Goal: Task Accomplishment & Management: Manage account settings

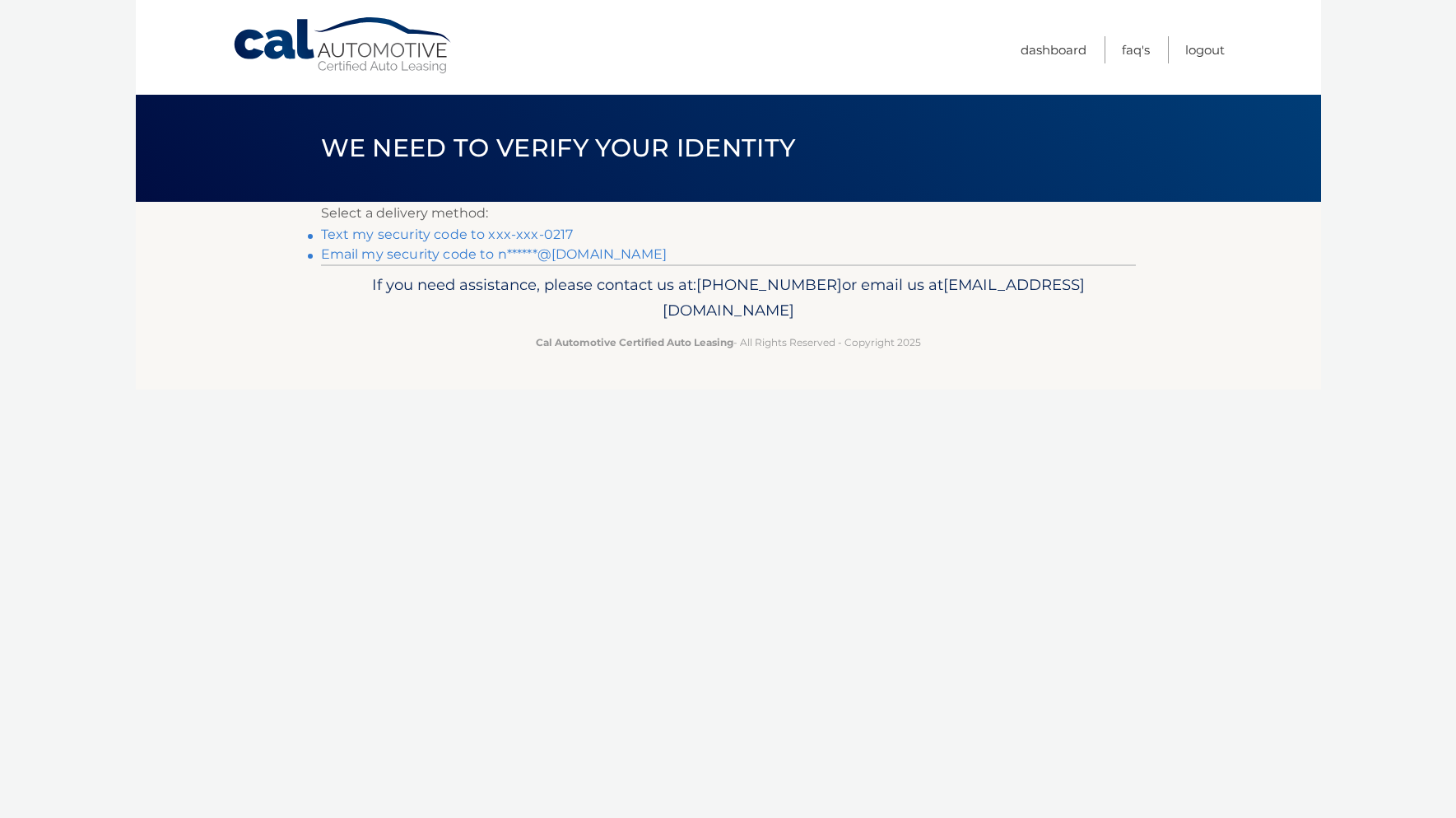
click at [343, 239] on link "Text my security code to xxx-xxx-0217" at bounding box center [447, 234] width 253 height 16
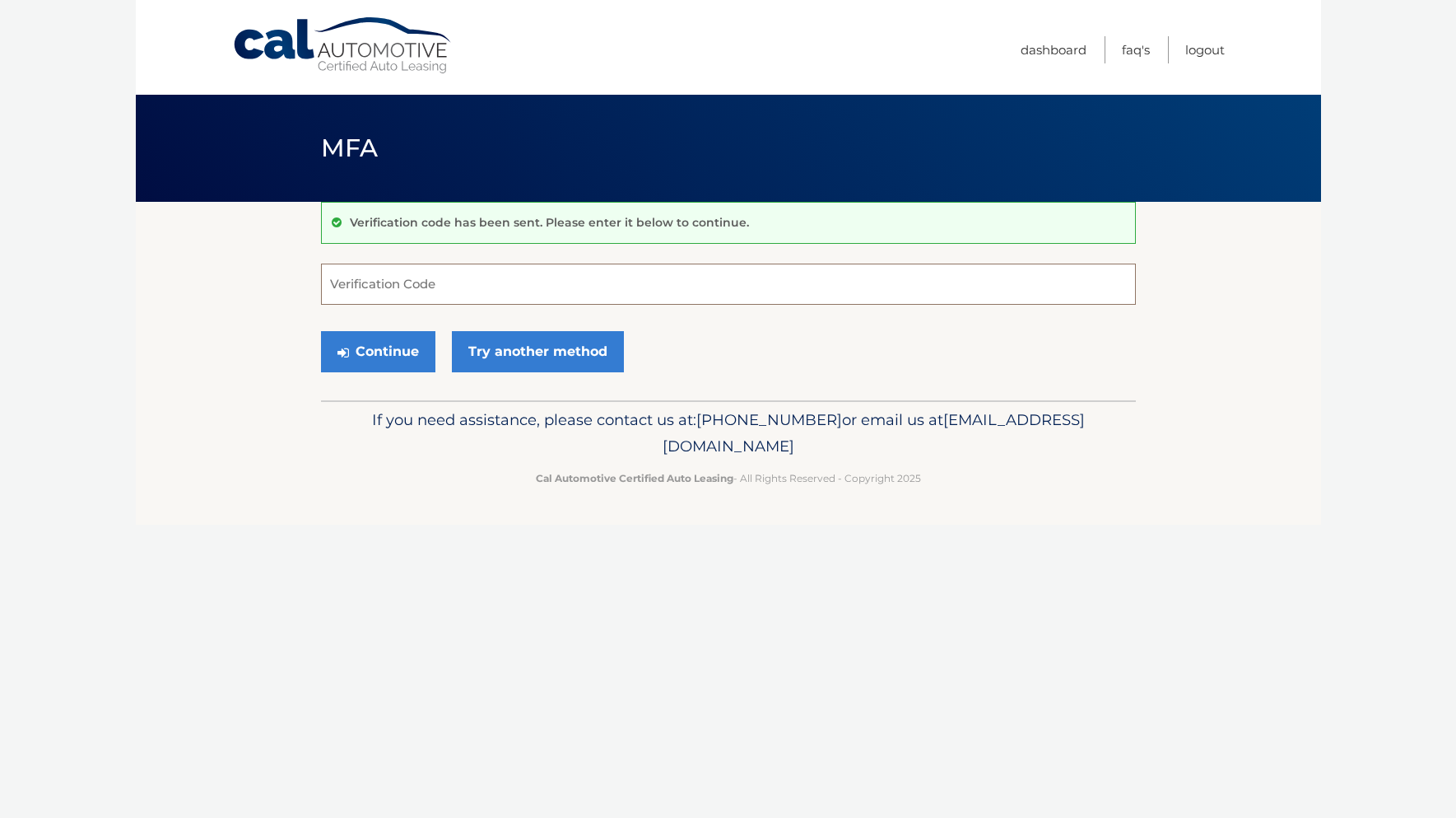
click at [379, 288] on input "Verification Code" at bounding box center [728, 284] width 815 height 41
type input "617319"
click at [389, 354] on button "Continue" at bounding box center [378, 352] width 115 height 41
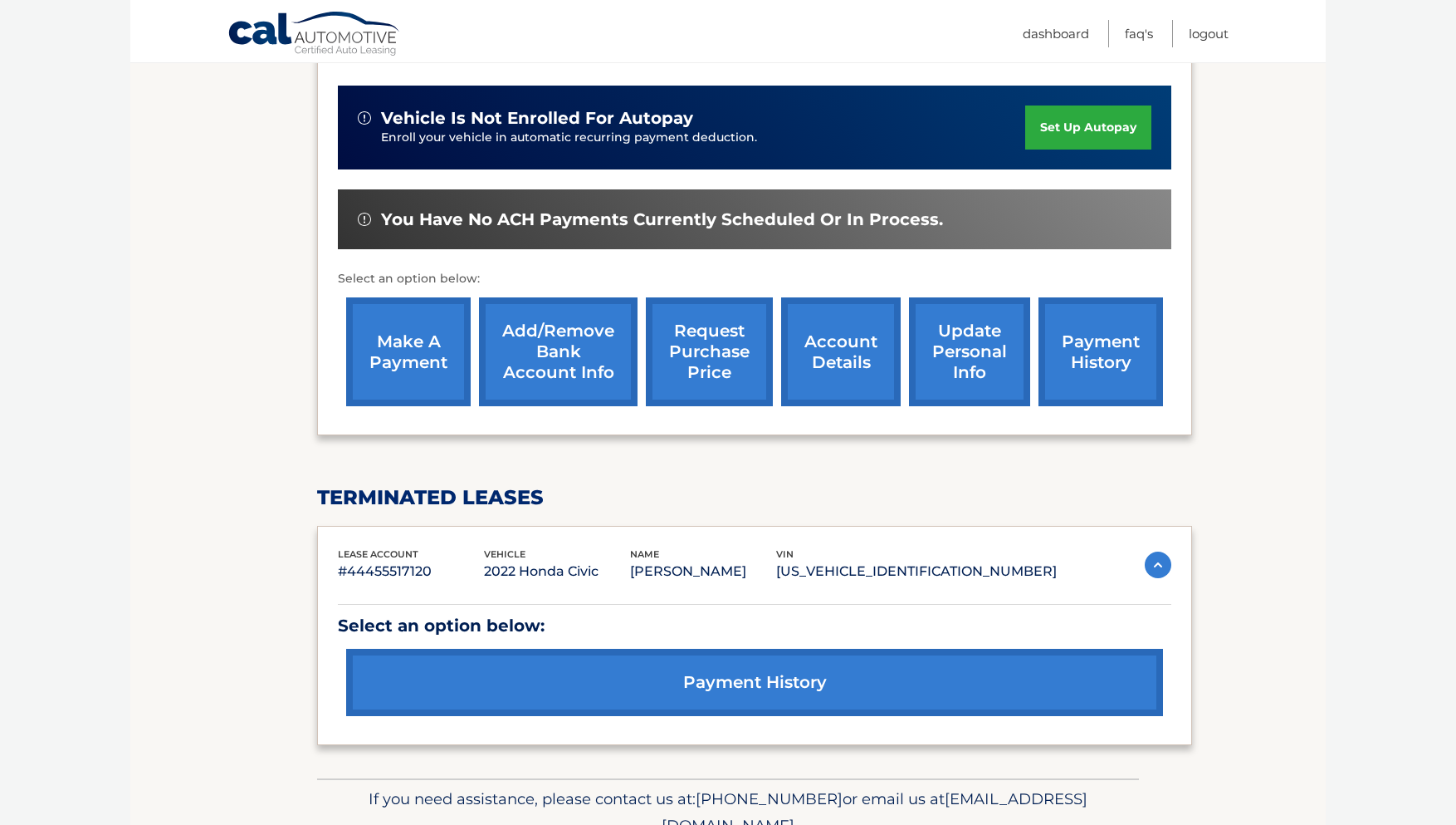
scroll to position [409, 0]
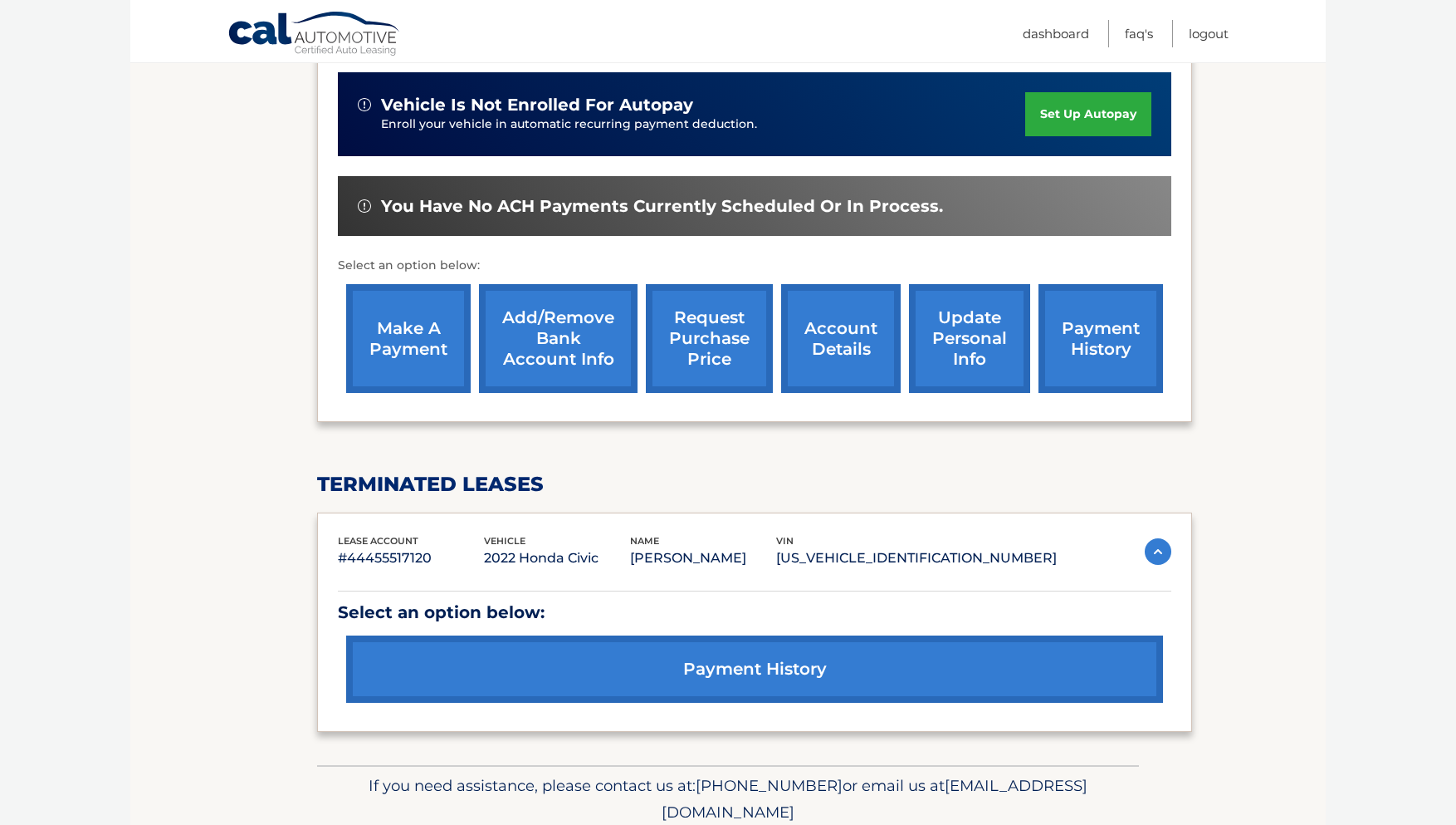
click at [393, 355] on link "make a payment" at bounding box center [408, 338] width 124 height 109
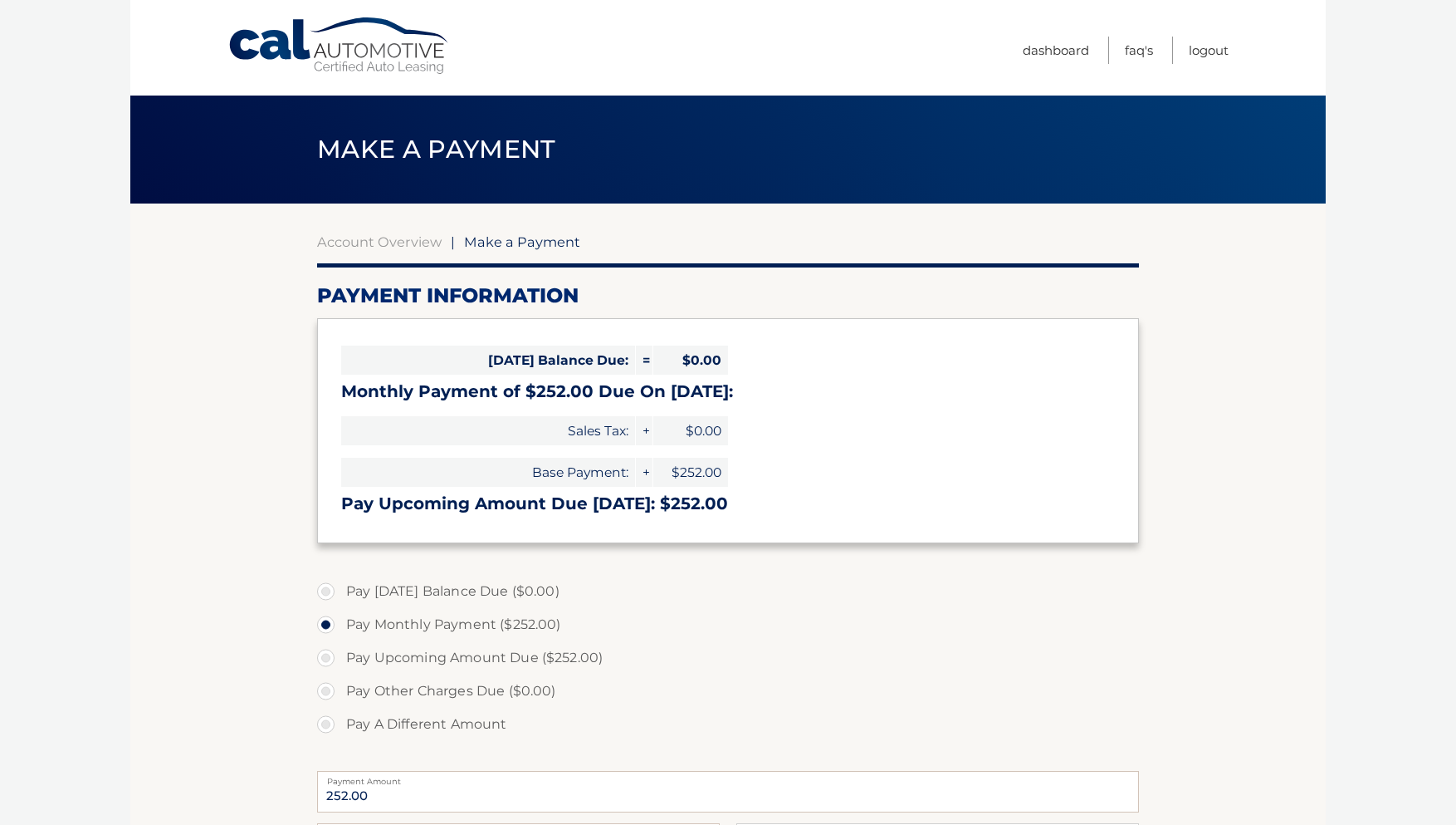
select select "ZTc4NDczMDEtNzc4OC00YTU1LWE0MDAtMWEwMzcwZGUwNWI3"
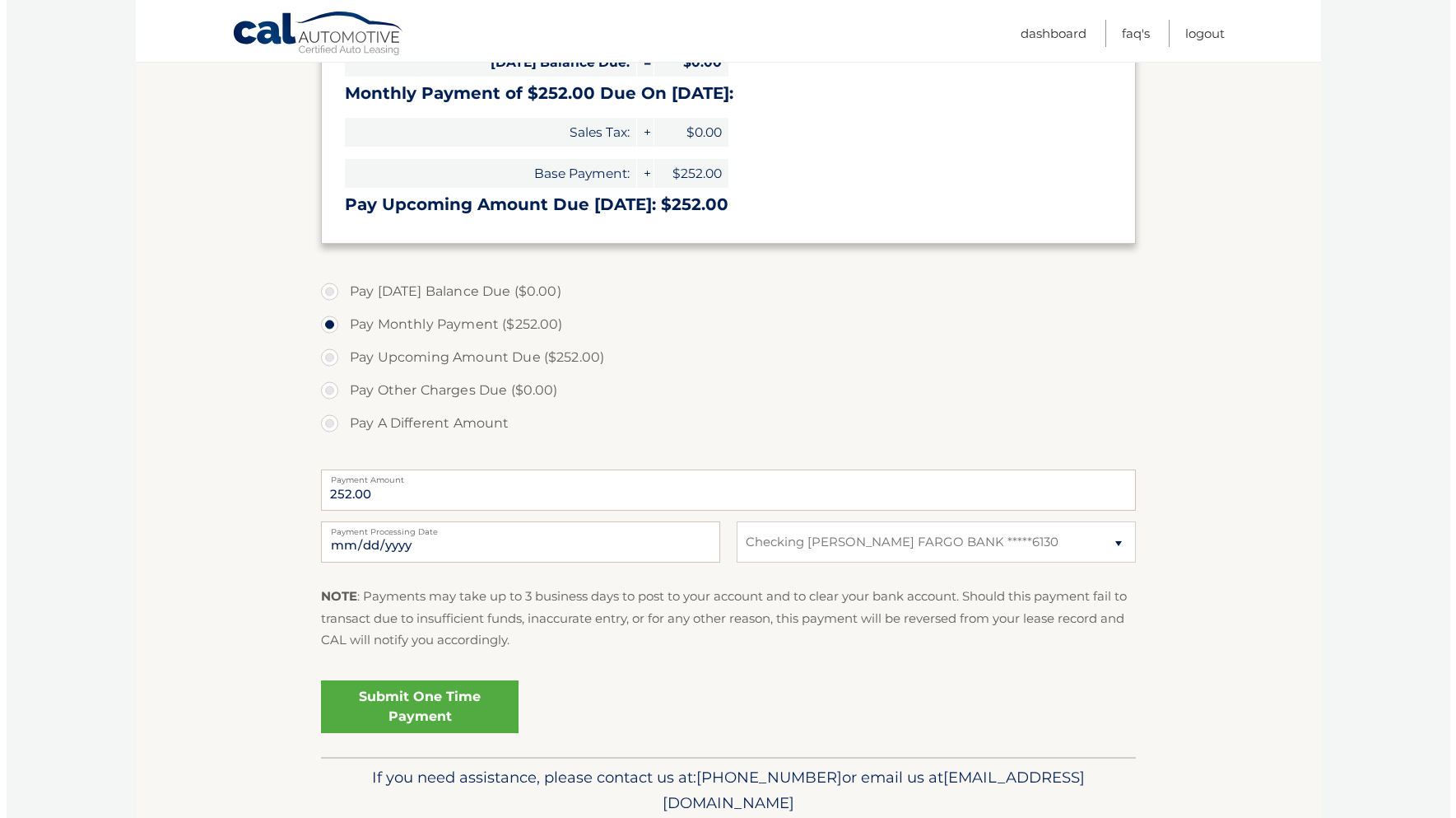
scroll to position [298, 0]
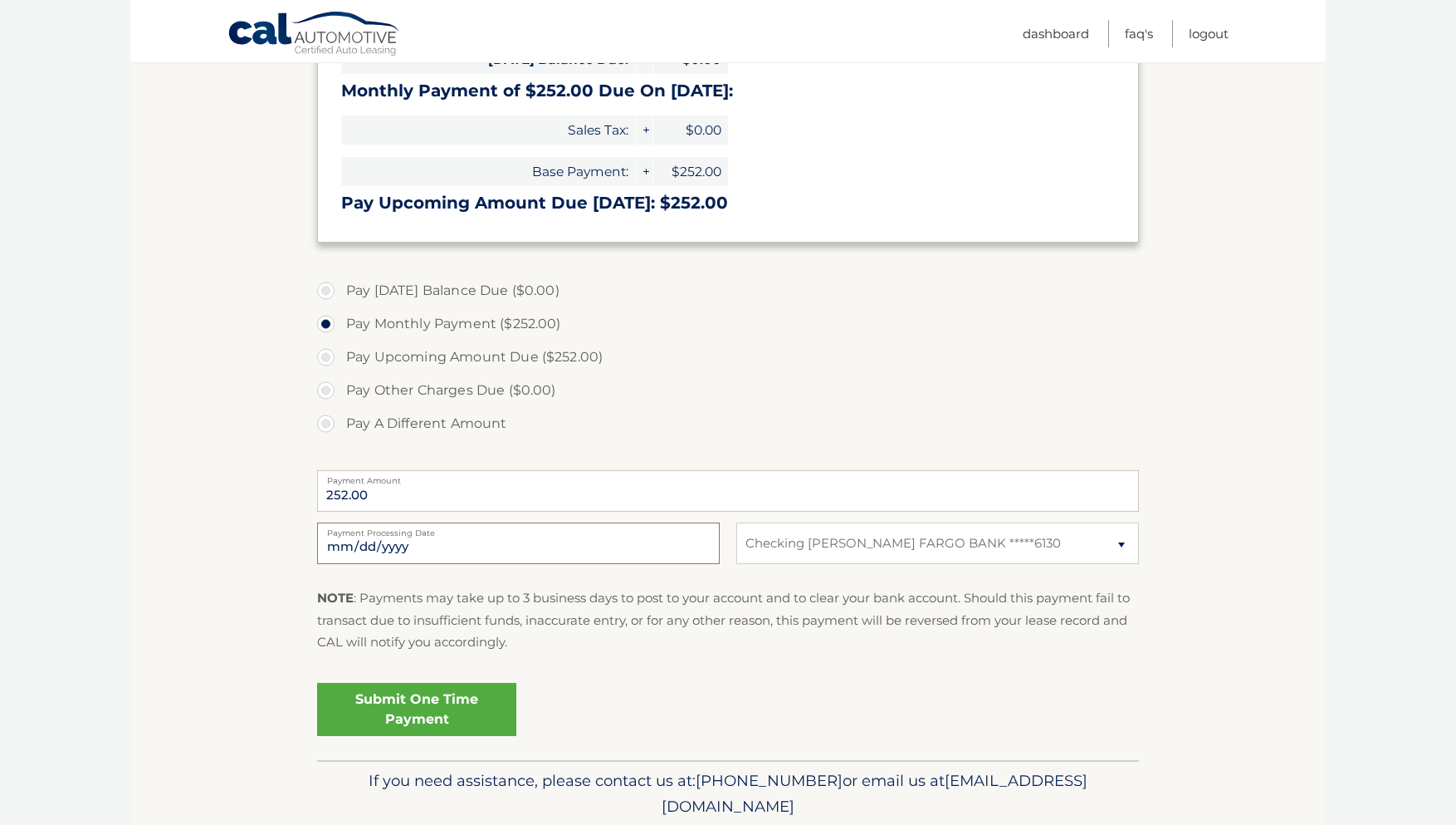
click at [355, 543] on input "[DATE]" at bounding box center [518, 543] width 403 height 42
click at [394, 533] on label "Payment Processing Date" at bounding box center [518, 528] width 403 height 13
click at [394, 533] on input "[DATE]" at bounding box center [518, 543] width 403 height 42
click at [437, 533] on label "Payment Processing Date" at bounding box center [518, 528] width 403 height 13
click at [437, 533] on input "[DATE]" at bounding box center [518, 543] width 403 height 42
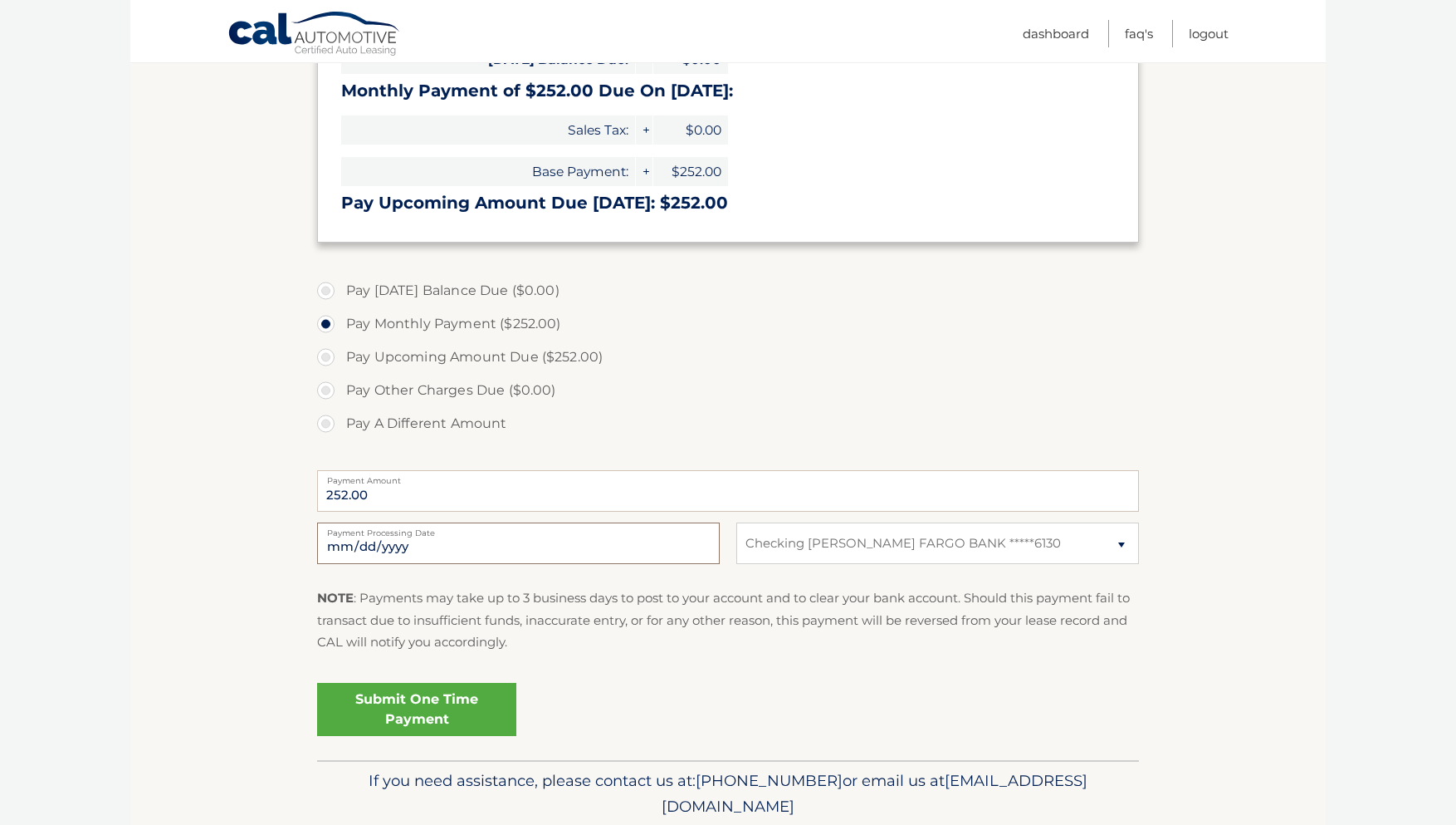
click at [505, 543] on input "[DATE]" at bounding box center [518, 543] width 403 height 42
type input "[DATE]"
click at [408, 697] on link "Submit One Time Payment" at bounding box center [417, 708] width 199 height 53
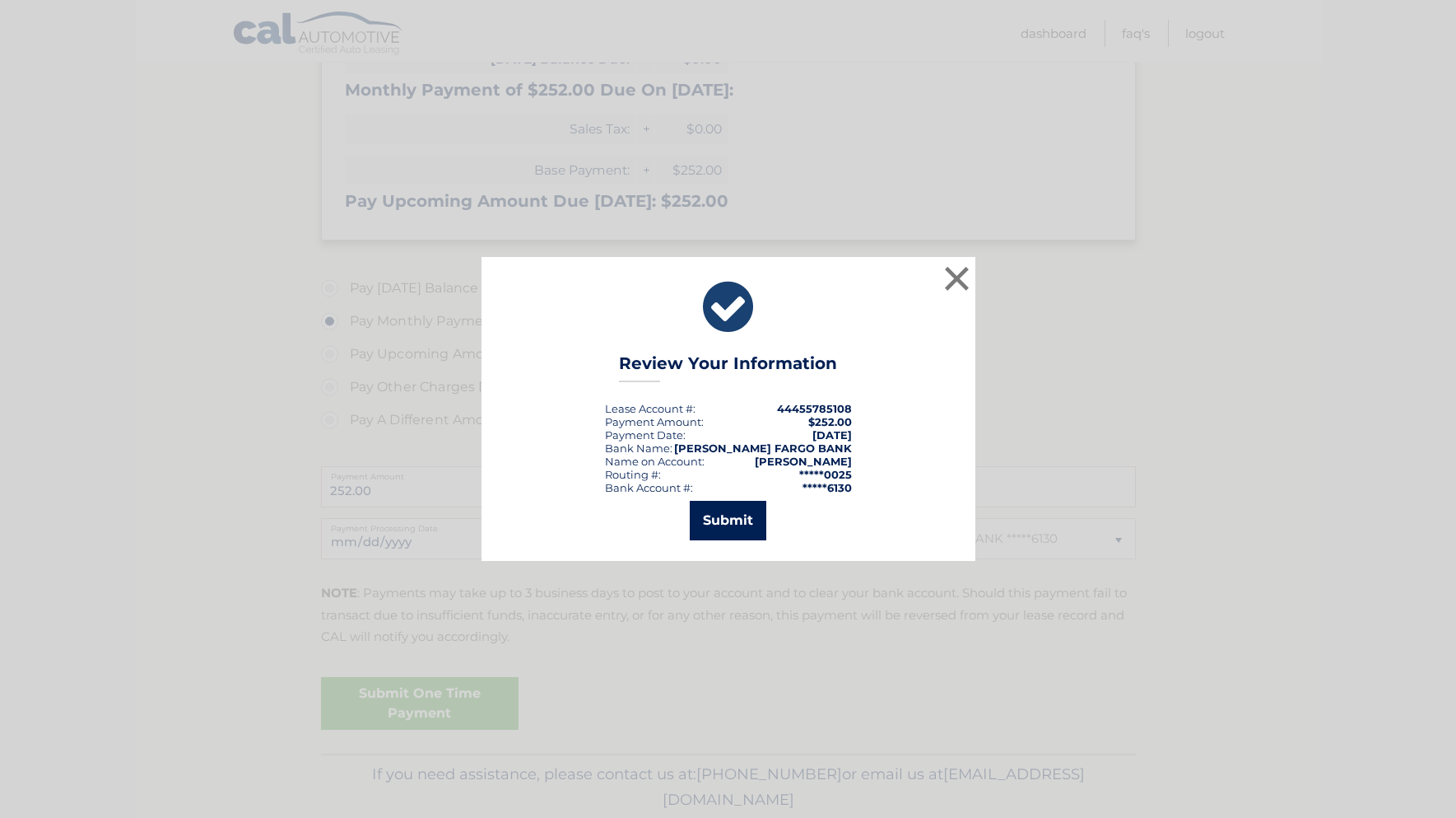
click at [725, 525] on button "Submit" at bounding box center [728, 520] width 77 height 40
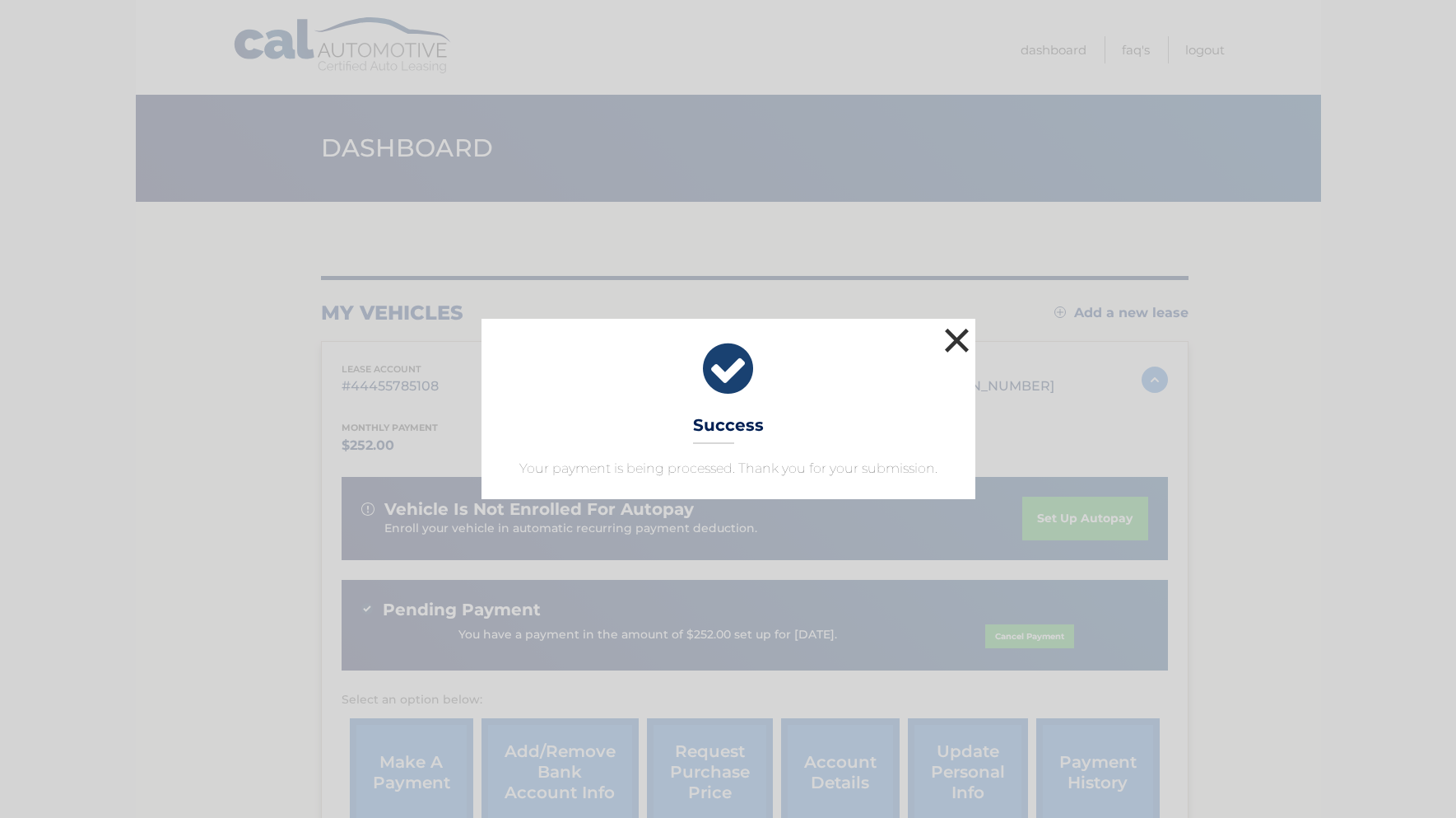
click at [959, 335] on button "×" at bounding box center [957, 340] width 33 height 33
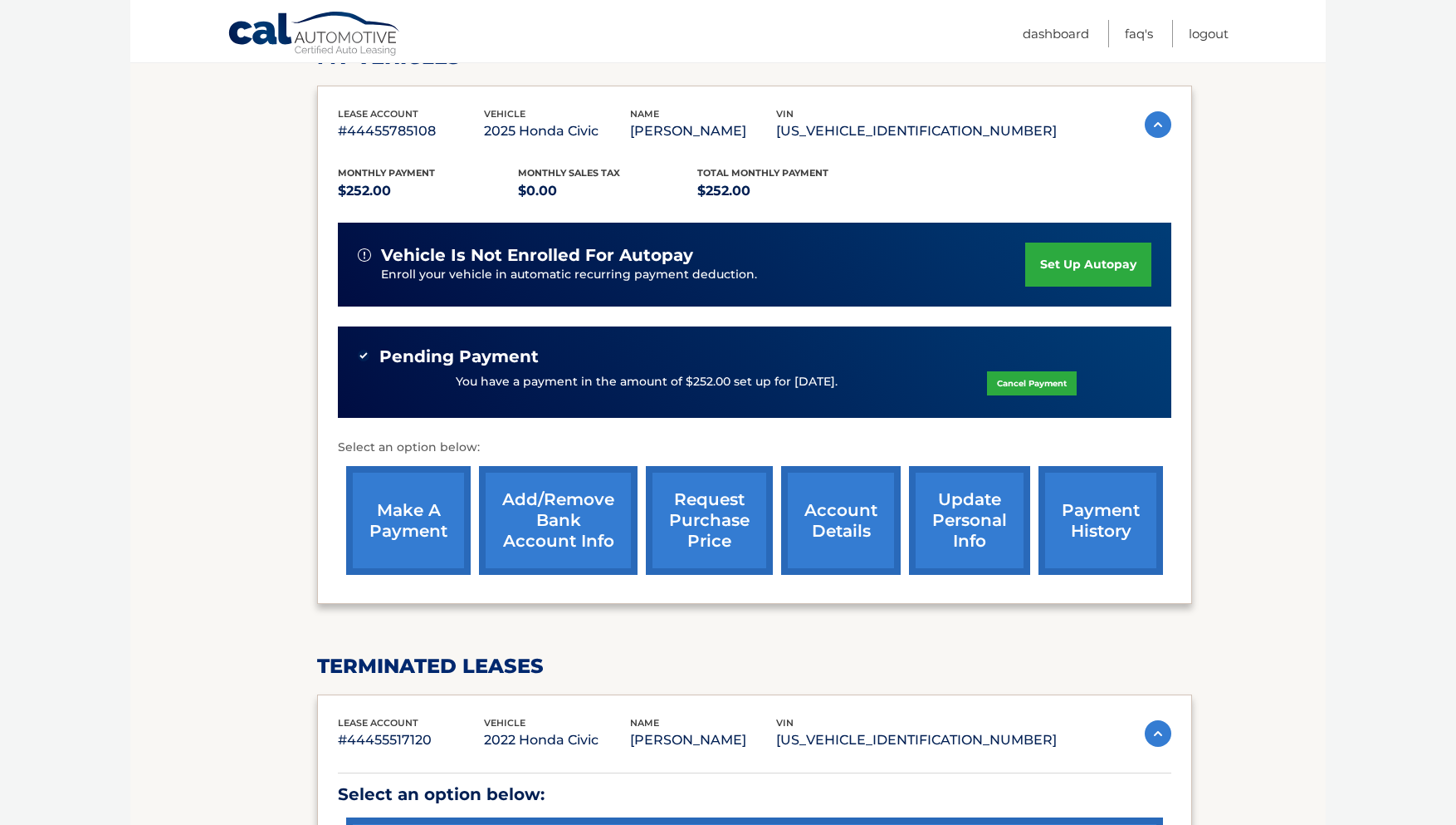
scroll to position [270, 0]
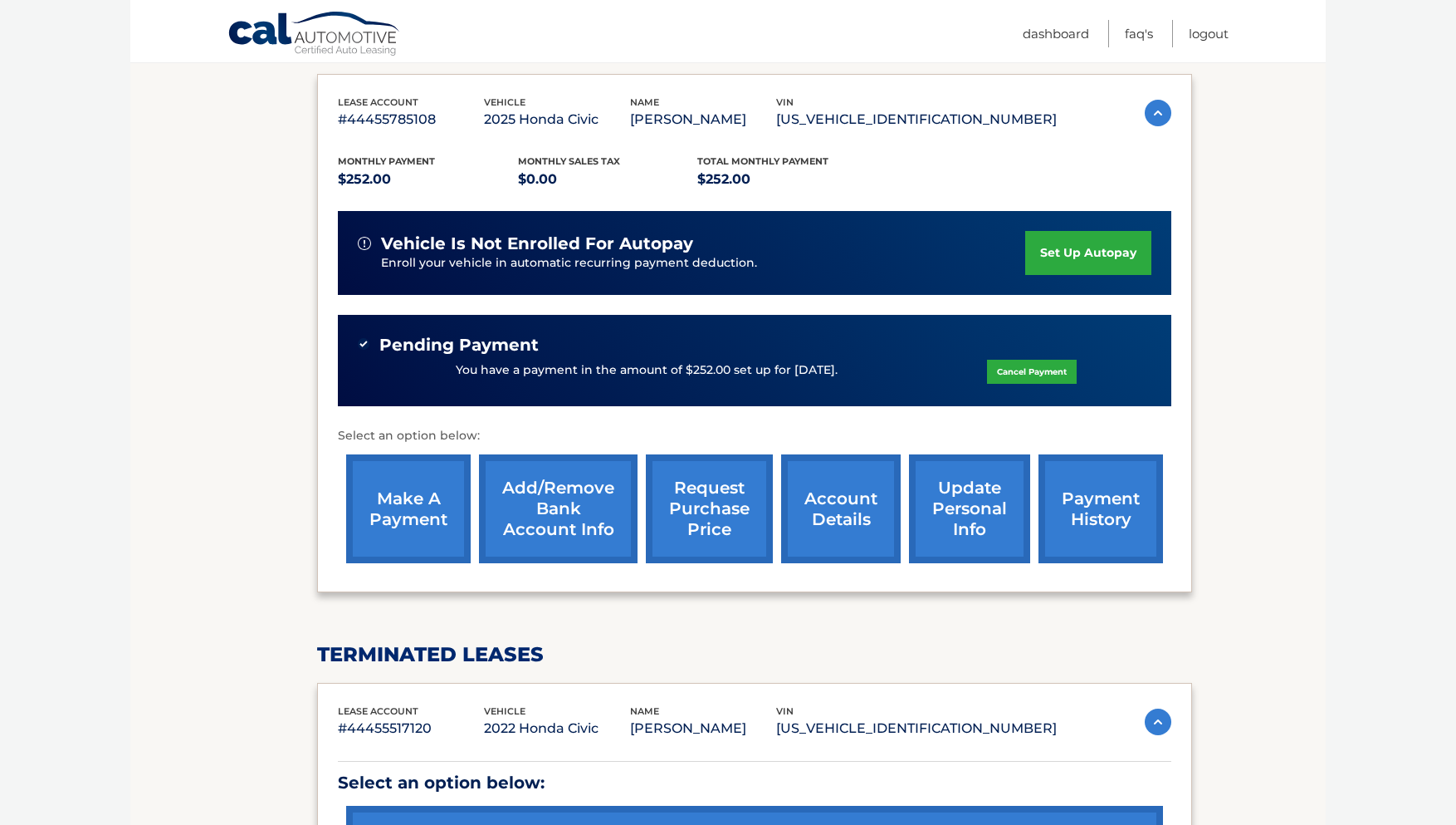
click at [224, 713] on section "my vehicles Add a new lease lease account #44455785108 vehicle 2025 Honda Civic…" at bounding box center [728, 434] width 1195 height 1002
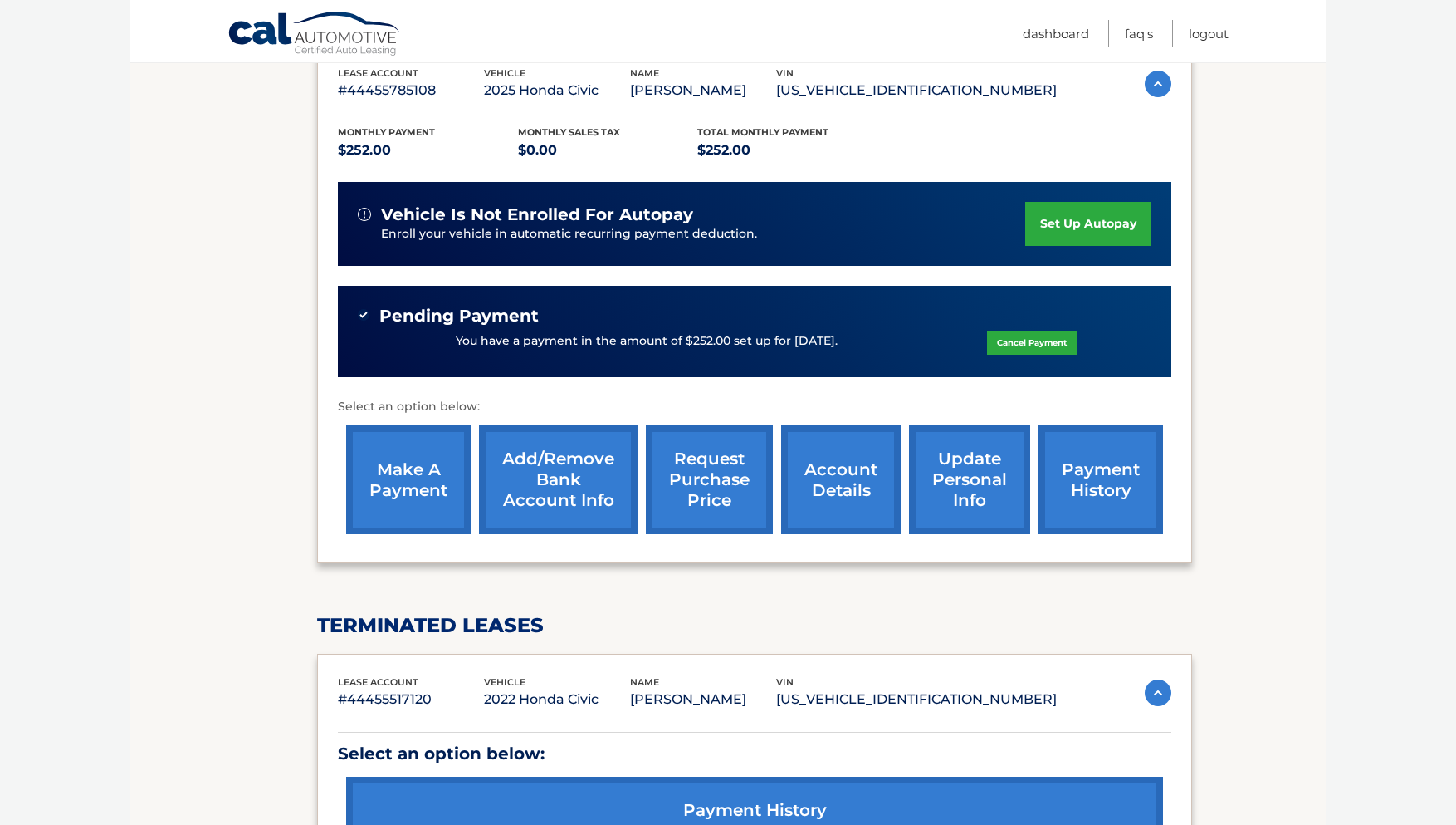
scroll to position [289, 0]
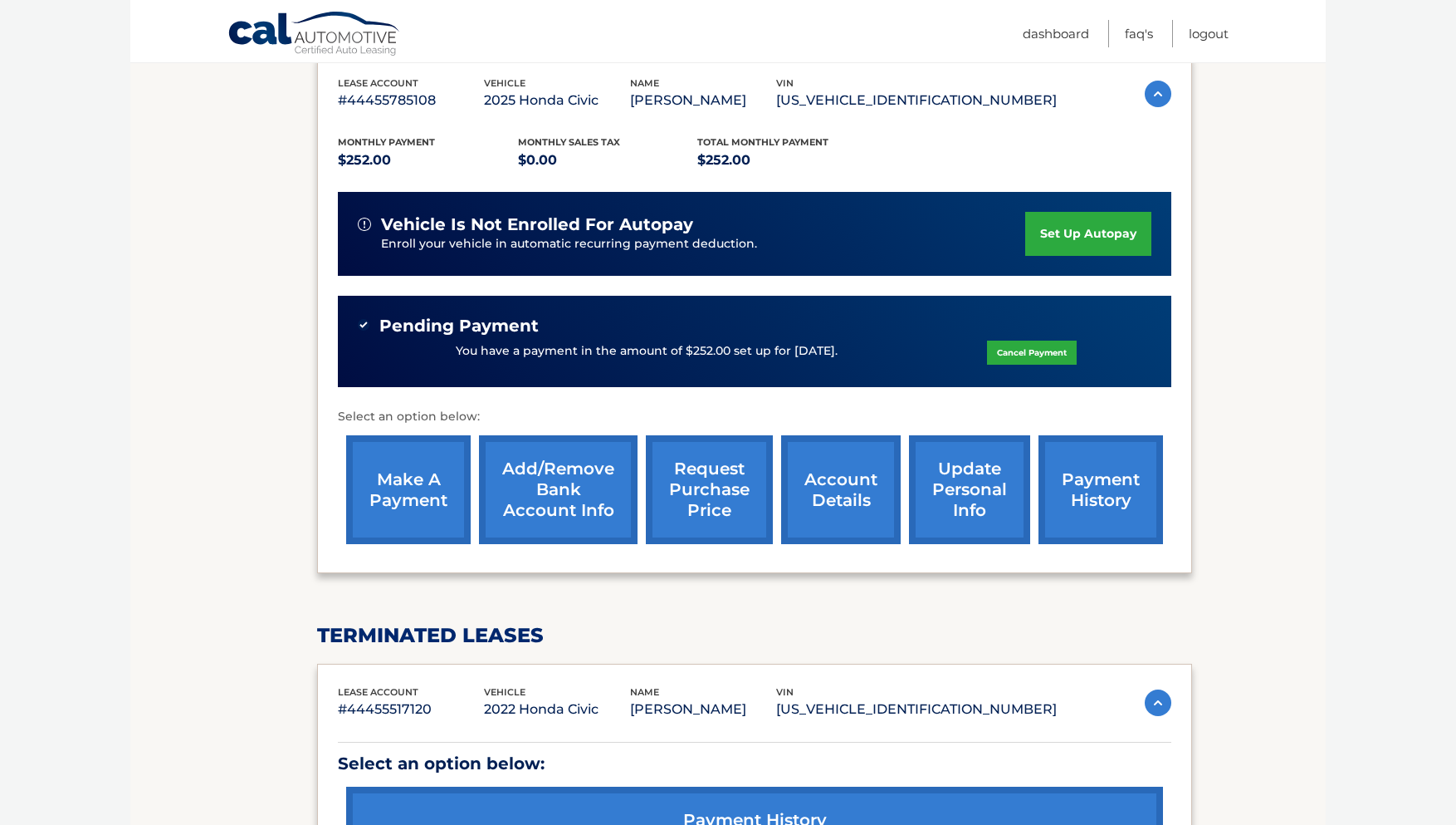
click at [1061, 490] on link "payment history" at bounding box center [1100, 489] width 124 height 109
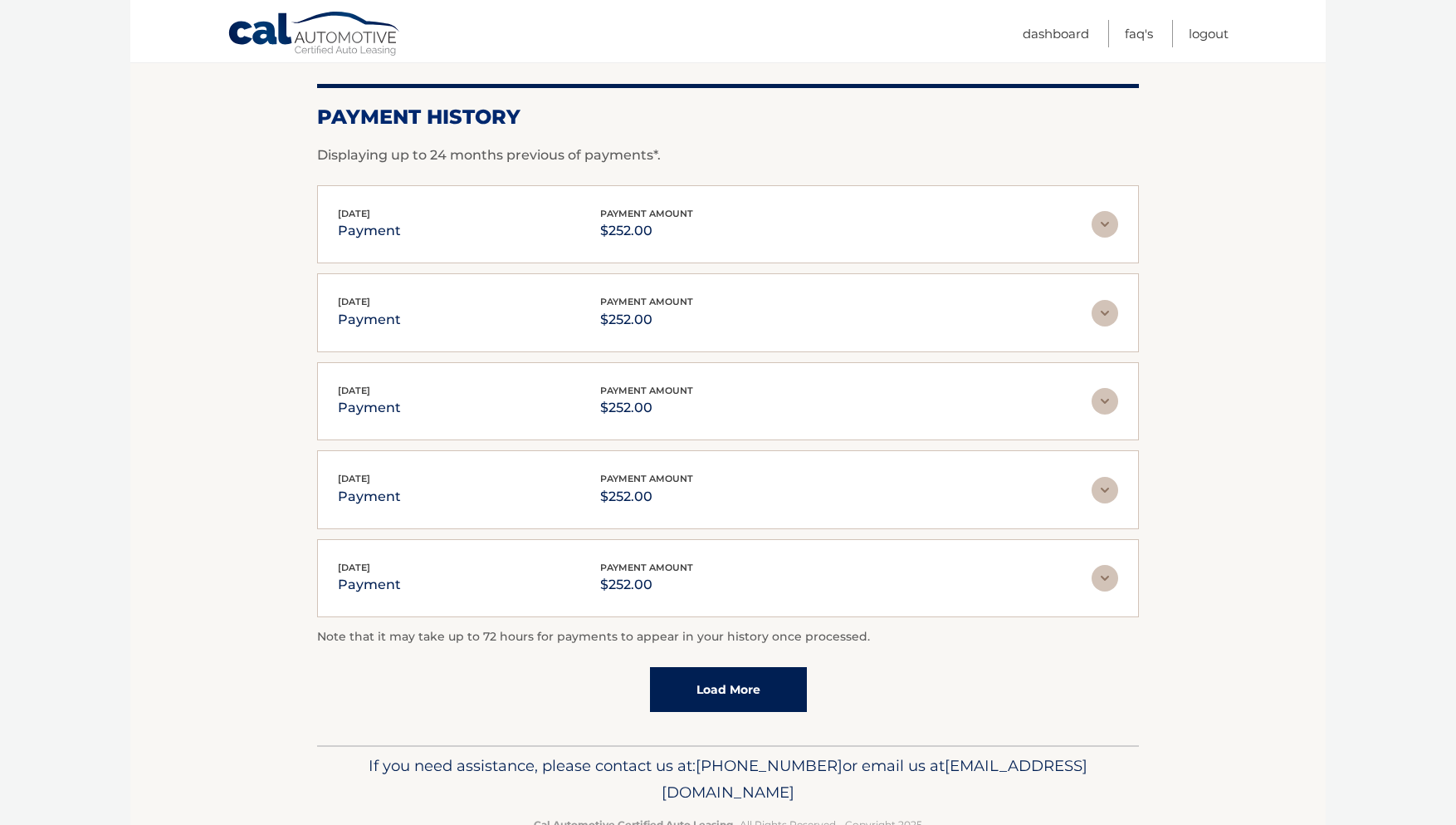
scroll to position [266, 0]
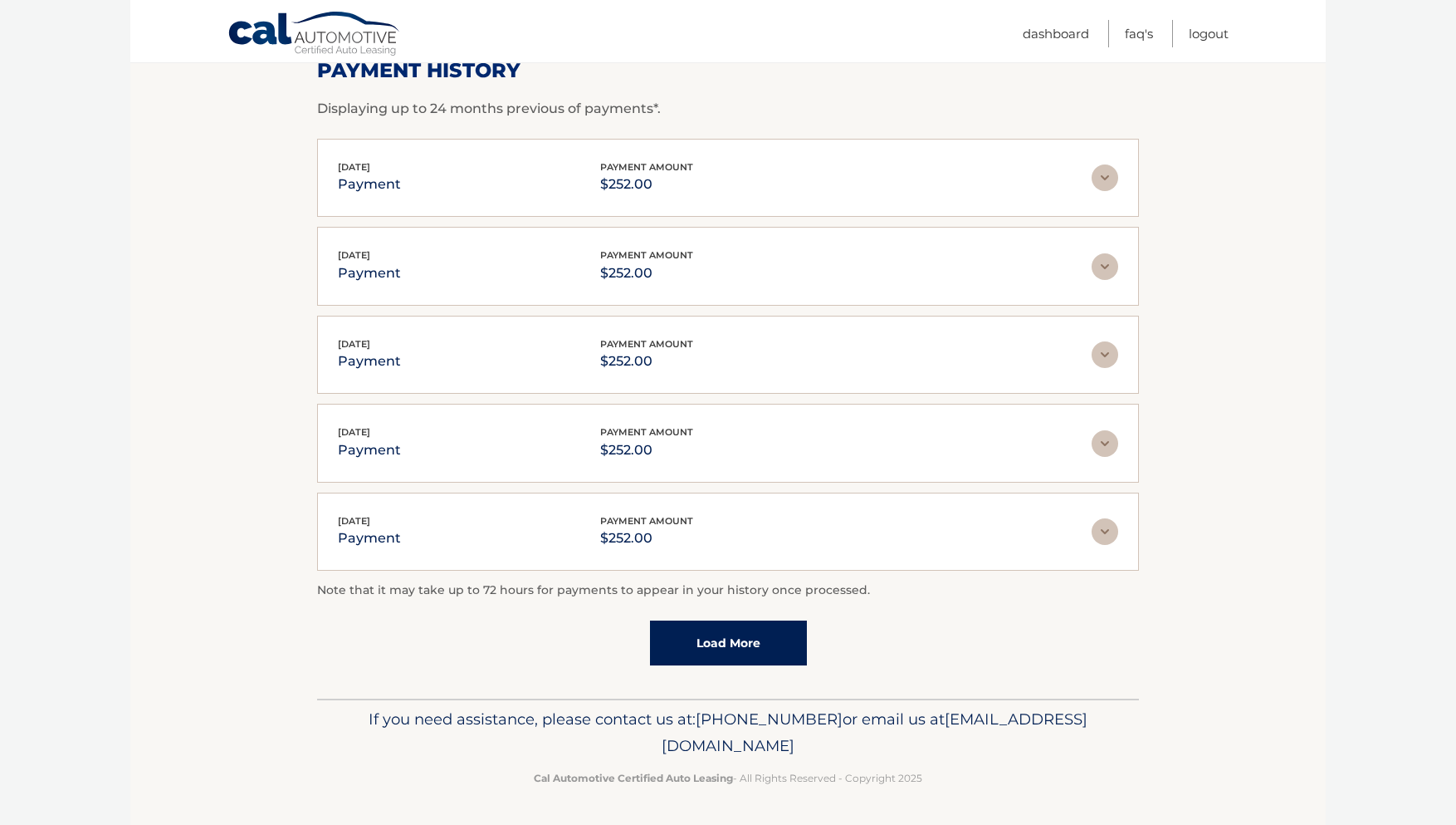
click at [689, 648] on link "Load More" at bounding box center [728, 643] width 157 height 45
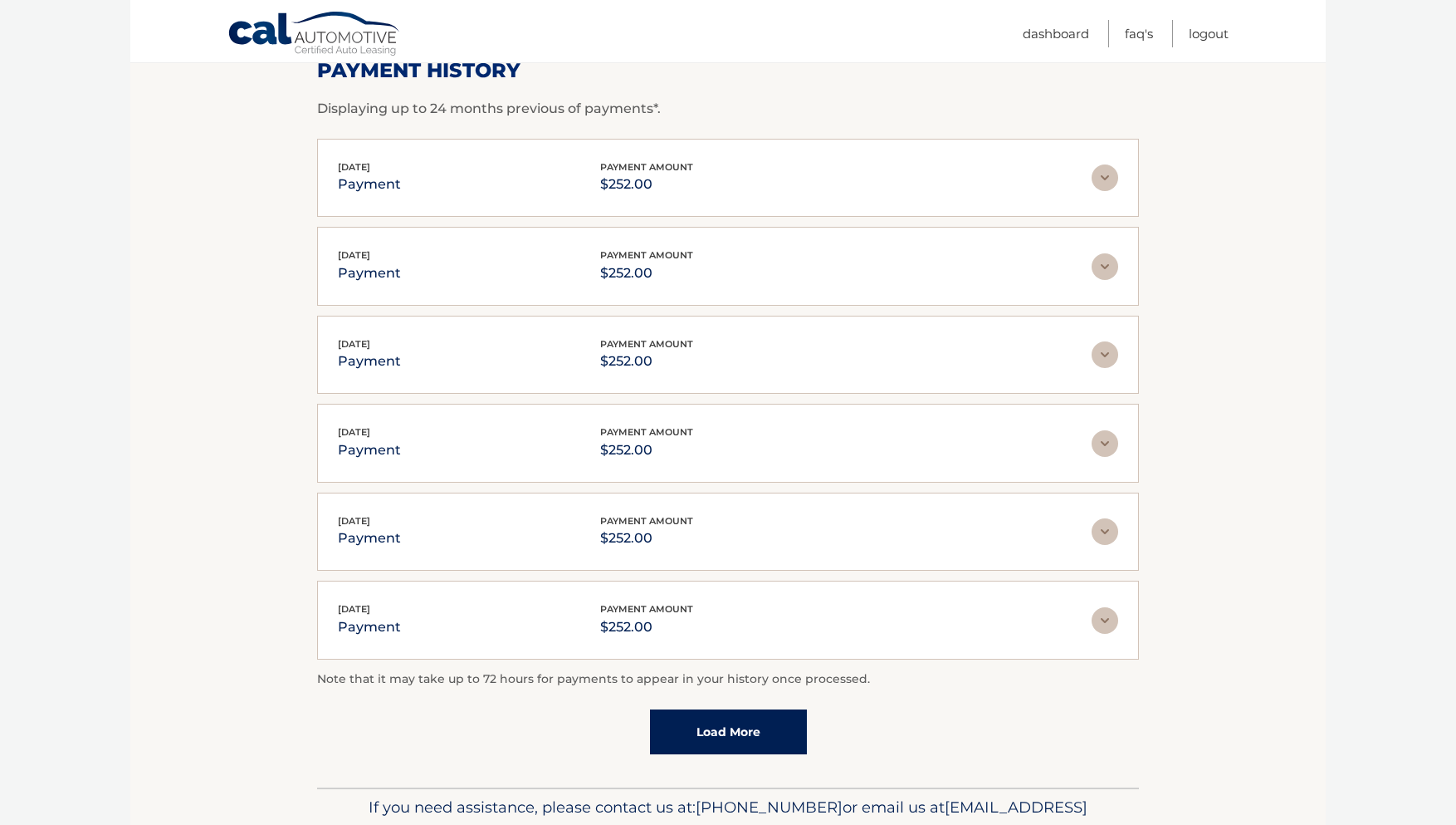
click at [705, 733] on link "Load More" at bounding box center [728, 732] width 157 height 45
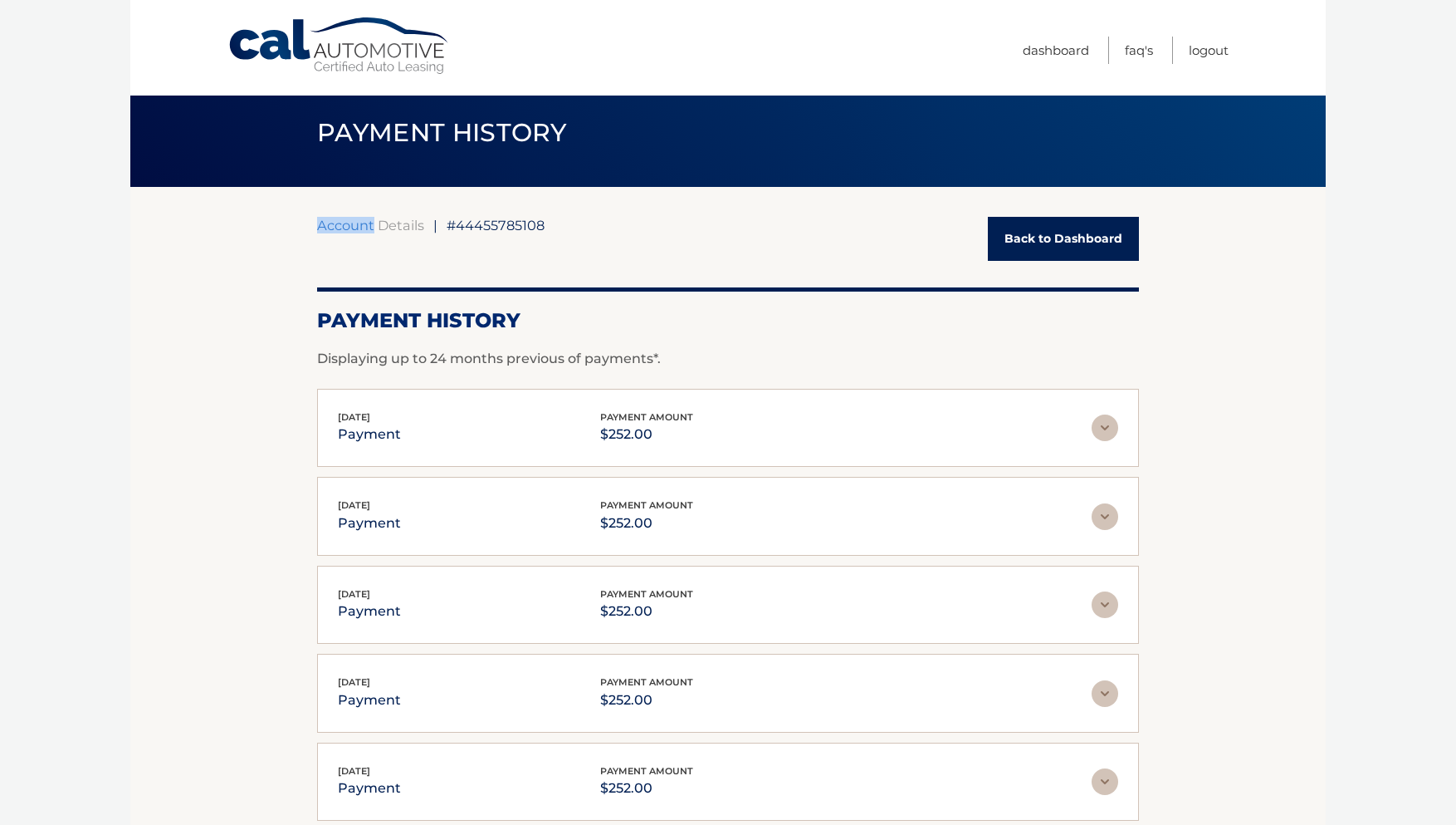
scroll to position [0, 0]
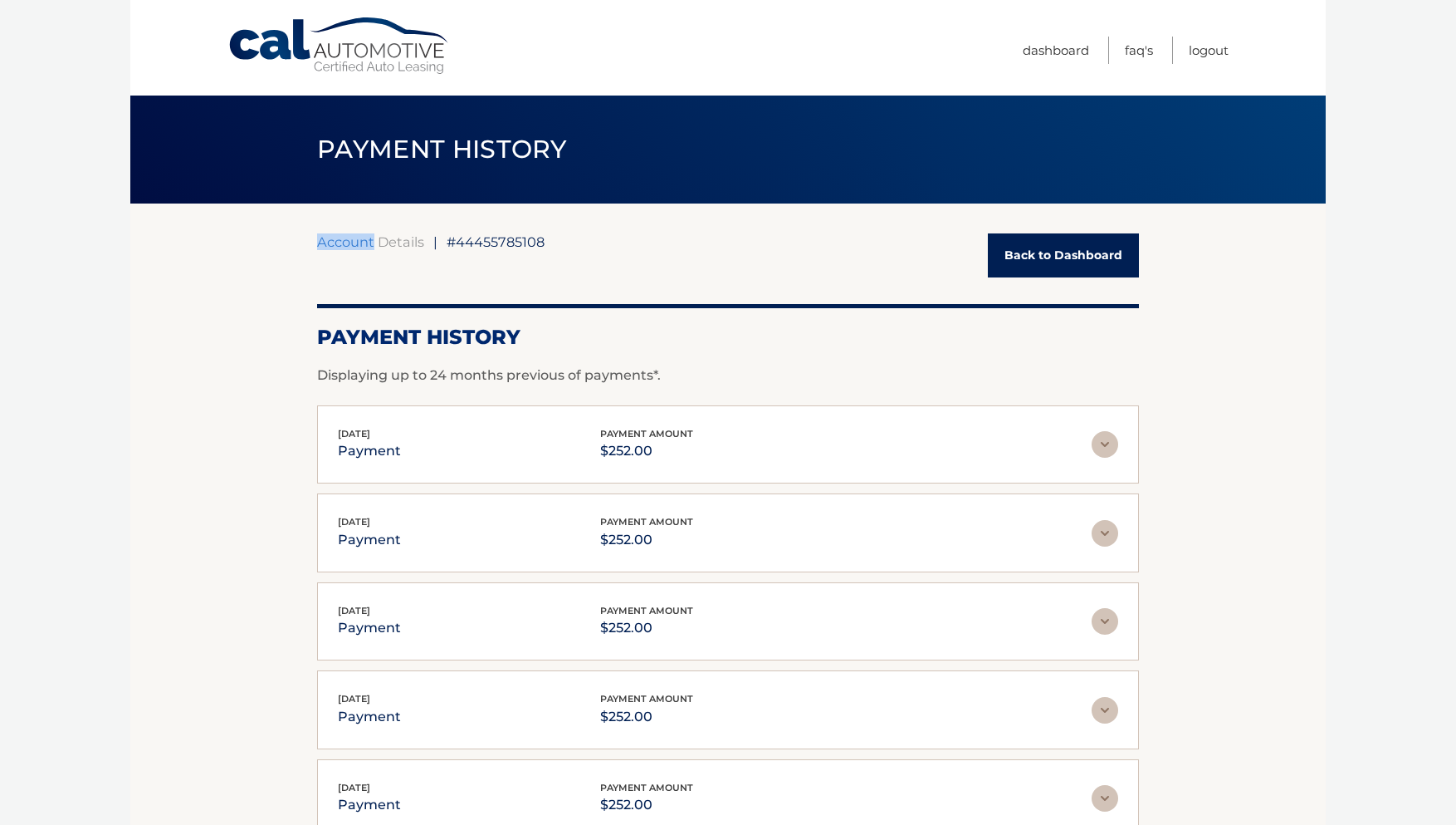
click at [1206, 50] on link "Logout" at bounding box center [1209, 50] width 40 height 27
